Goal: Entertainment & Leisure: Browse casually

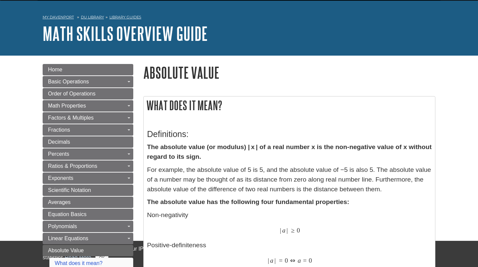
scroll to position [19, 0]
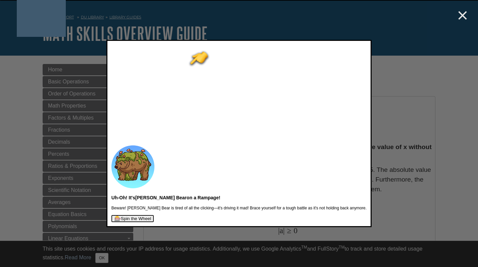
click at [154, 215] on button "🎰 Spin the Wheel" at bounding box center [132, 218] width 42 height 7
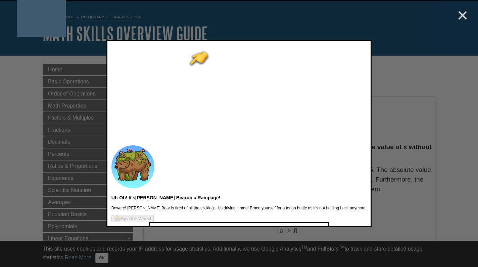
click at [194, 252] on button "Let's Get Battling!" at bounding box center [174, 255] width 41 height 7
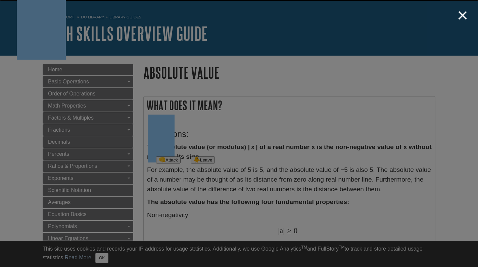
click at [180, 164] on button "👊 Attack" at bounding box center [168, 160] width 24 height 7
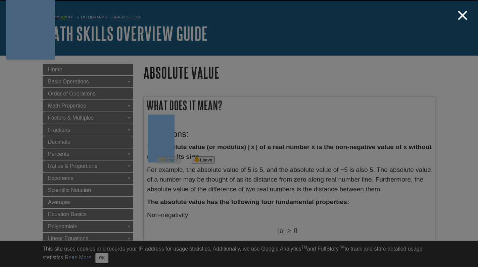
click at [463, 15] on span at bounding box center [461, 15] width 9 height 9
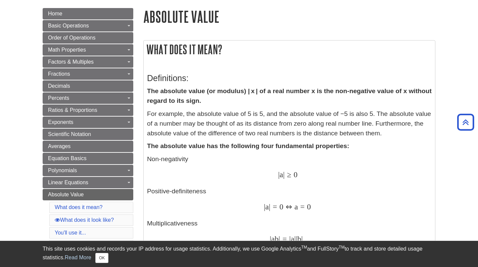
scroll to position [75, 0]
